Goal: Task Accomplishment & Management: Use online tool/utility

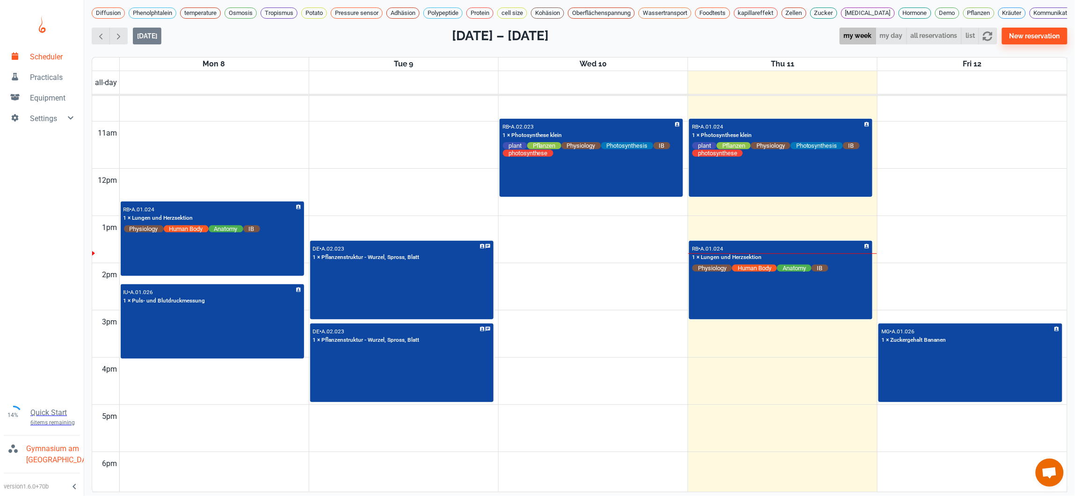
scroll to position [486, 0]
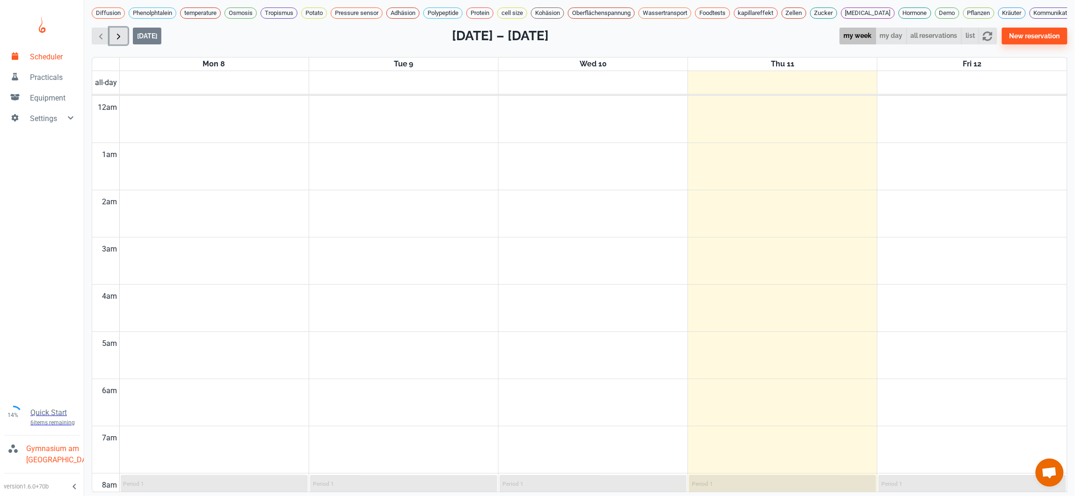
click at [121, 41] on span "button" at bounding box center [119, 36] width 10 height 10
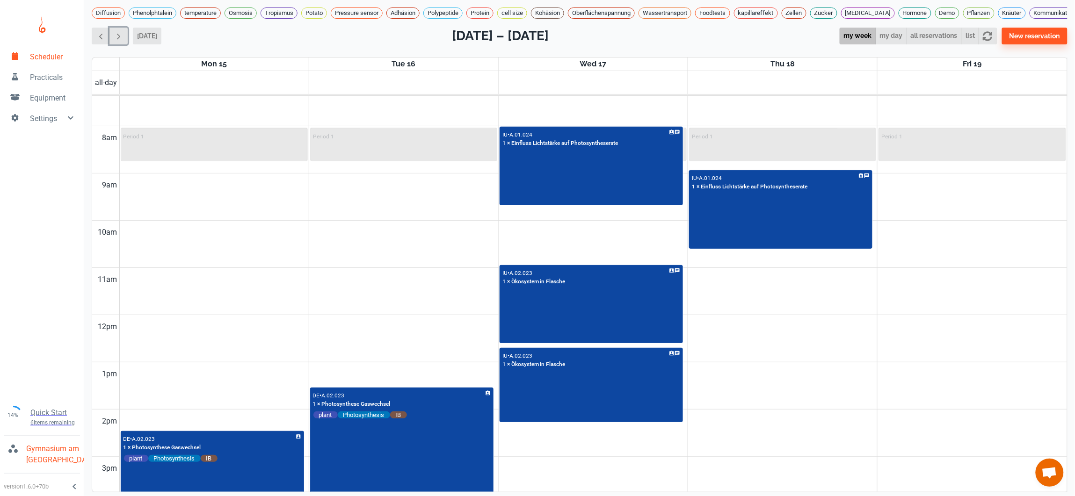
scroll to position [295, 0]
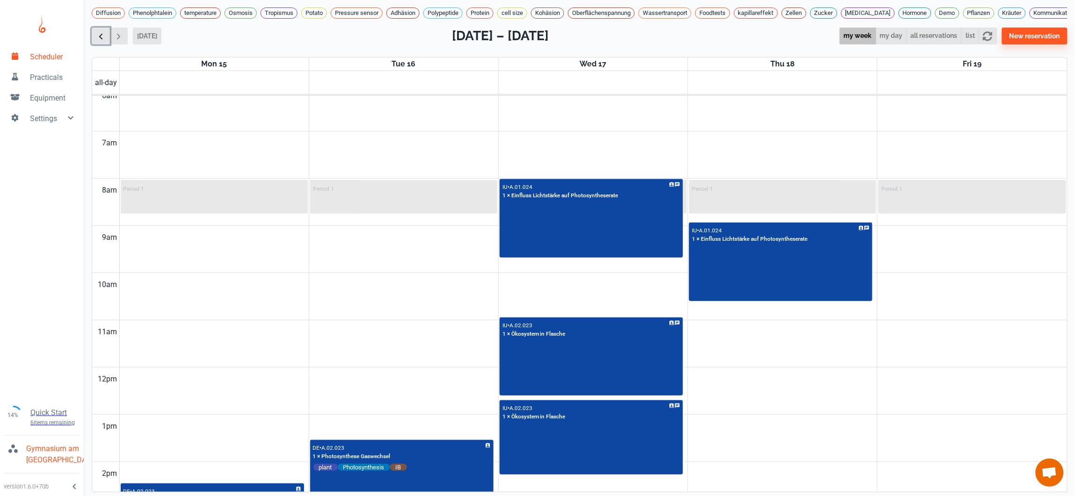
click at [102, 41] on span "button" at bounding box center [101, 36] width 10 height 10
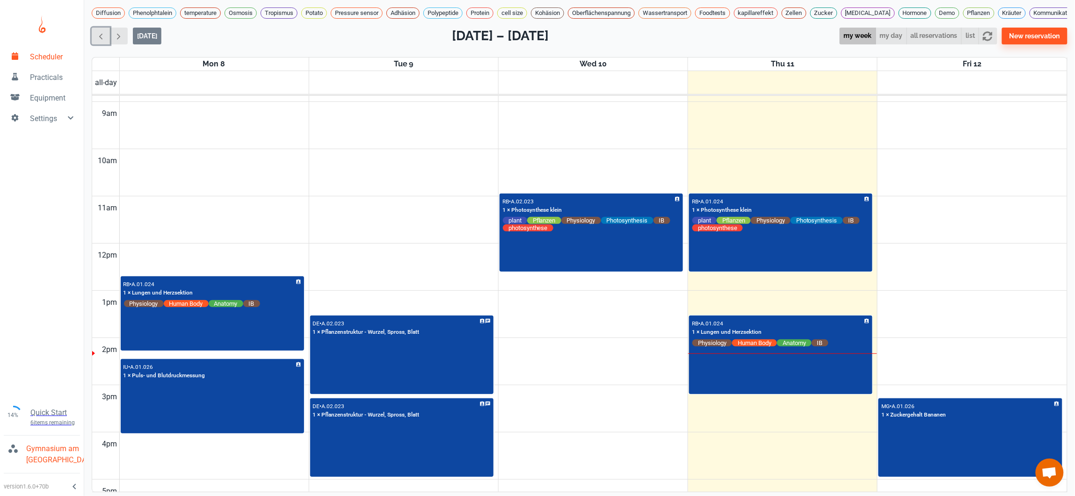
scroll to position [440, 0]
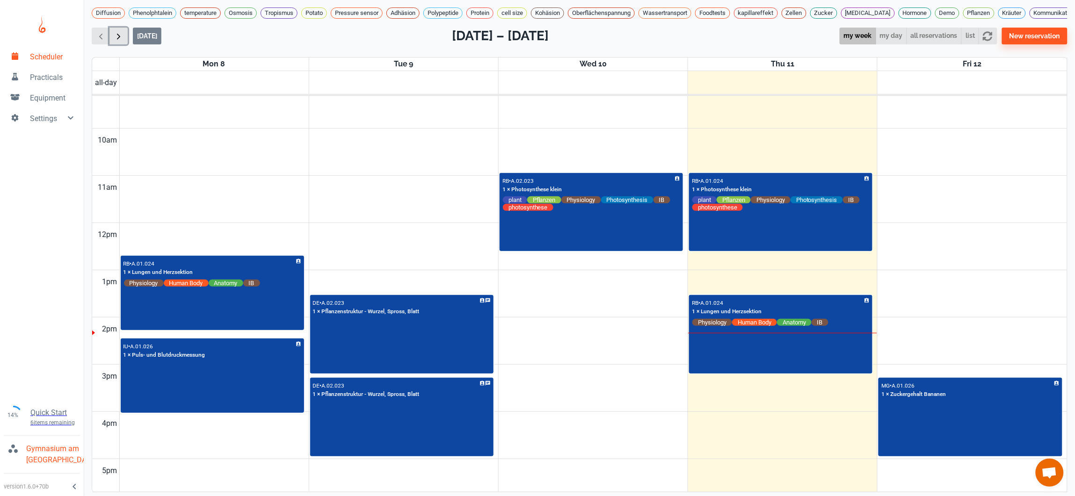
click at [115, 41] on span "button" at bounding box center [119, 36] width 10 height 10
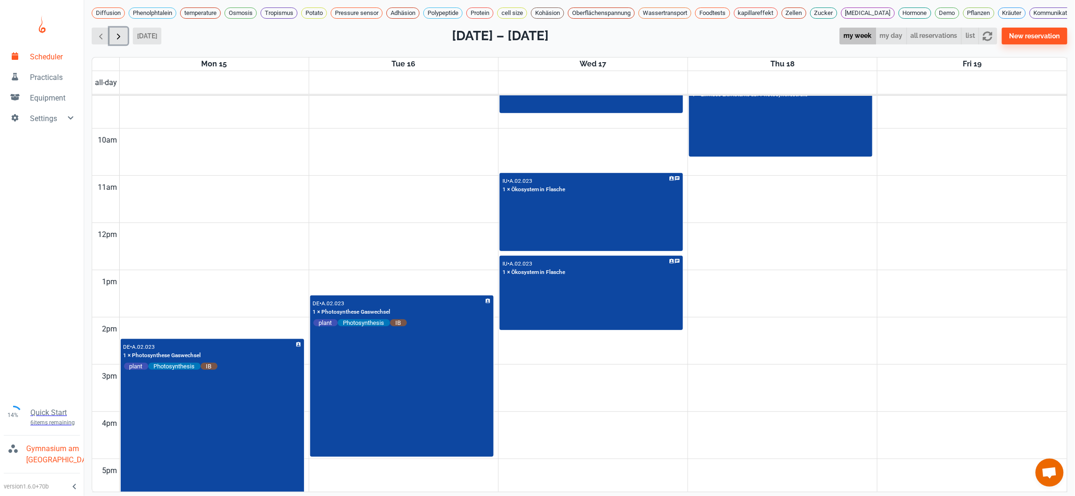
scroll to position [379, 0]
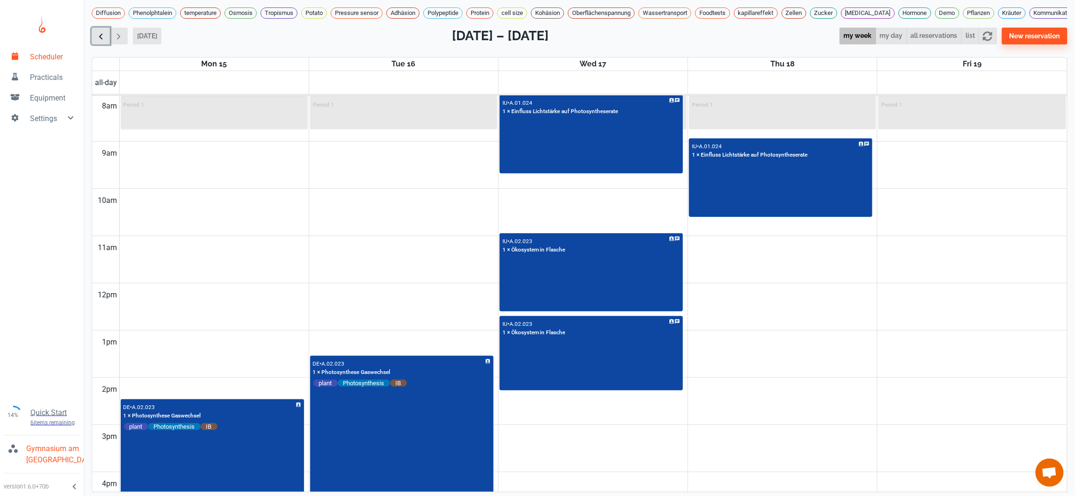
click at [104, 41] on span "button" at bounding box center [101, 36] width 10 height 10
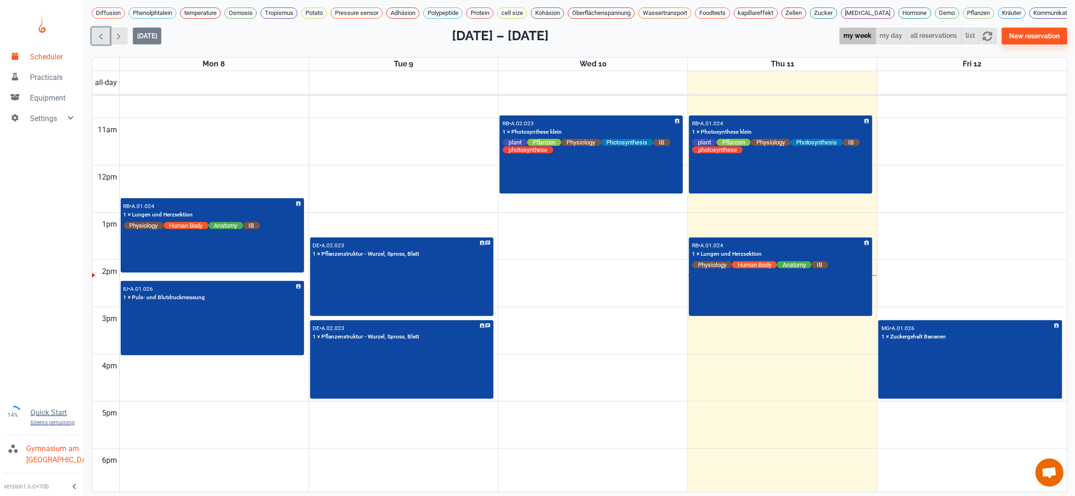
scroll to position [554, 0]
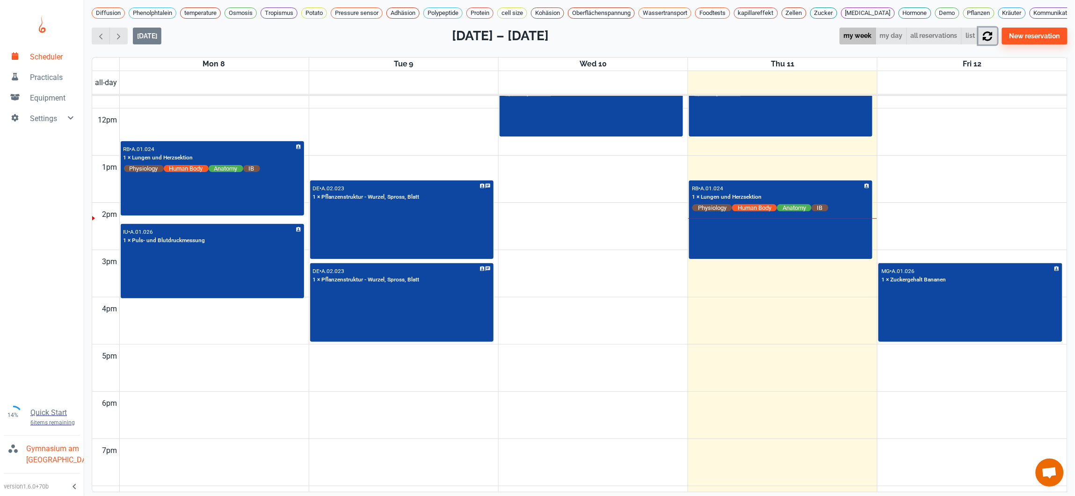
click at [992, 41] on icon "button" at bounding box center [987, 35] width 9 height 9
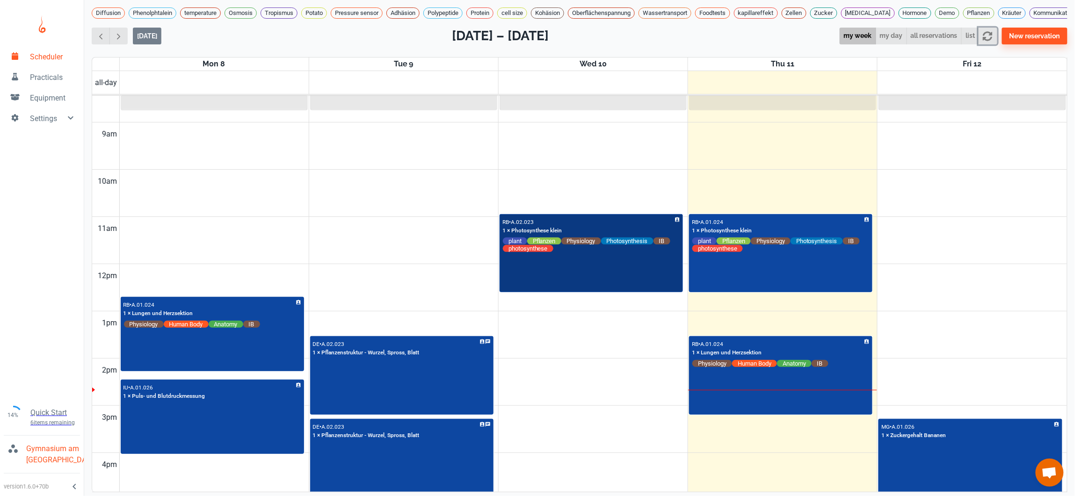
scroll to position [401, 0]
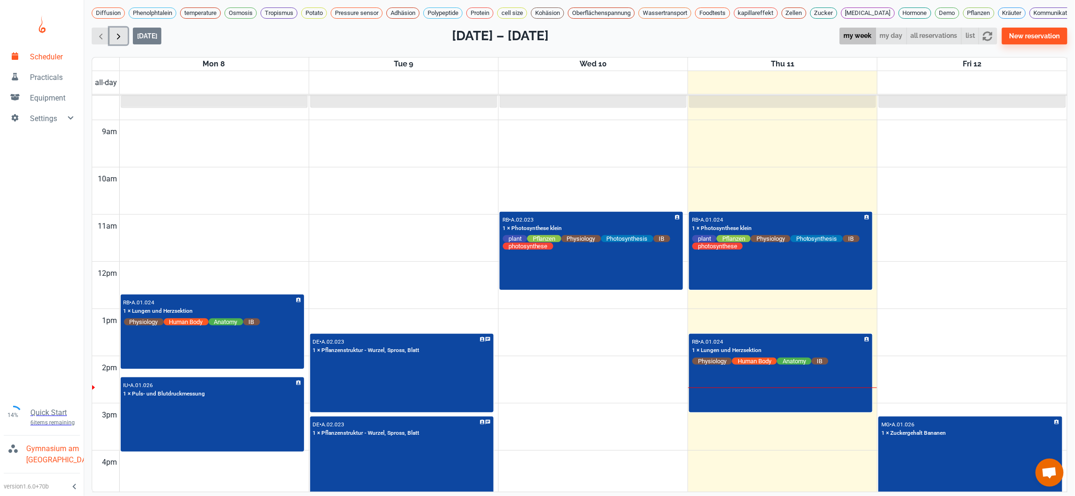
click at [114, 31] on span "button" at bounding box center [119, 36] width 10 height 10
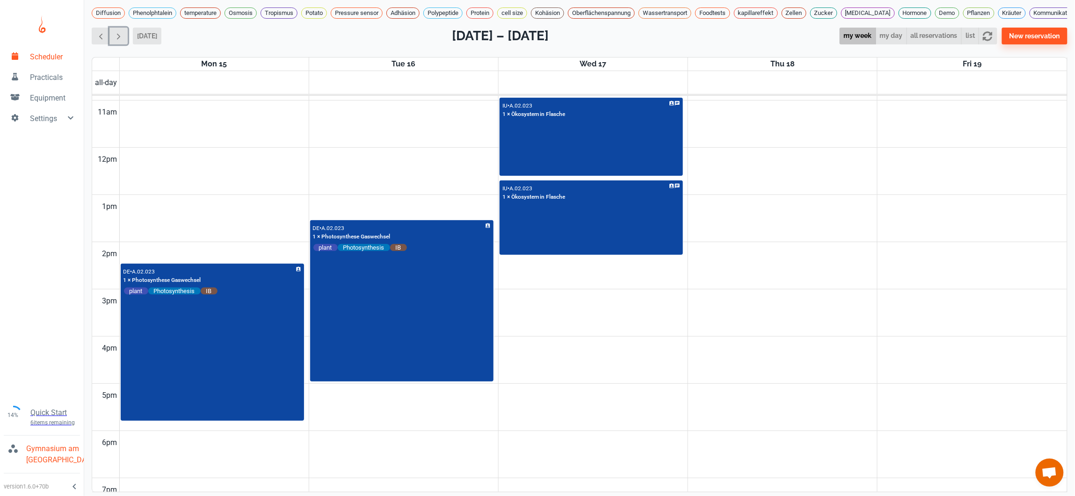
scroll to position [466, 0]
